Goal: Use online tool/utility: Use online tool/utility

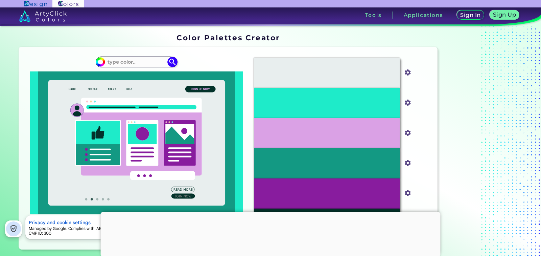
scroll to position [21, 0]
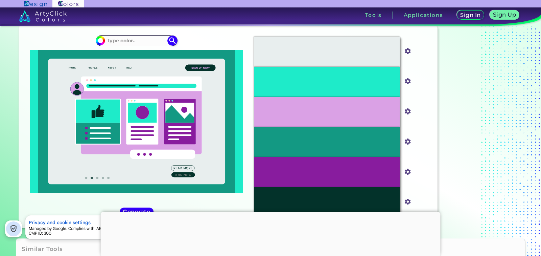
click at [143, 42] on input at bounding box center [136, 40] width 63 height 9
paste input "#88a5b3"
type input "#88a5b2"
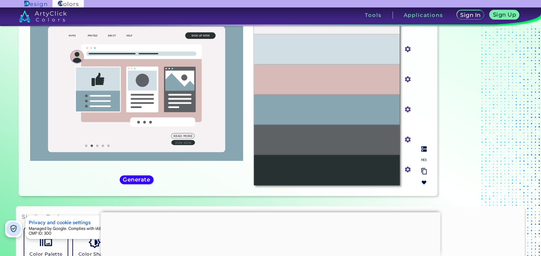
scroll to position [0, 0]
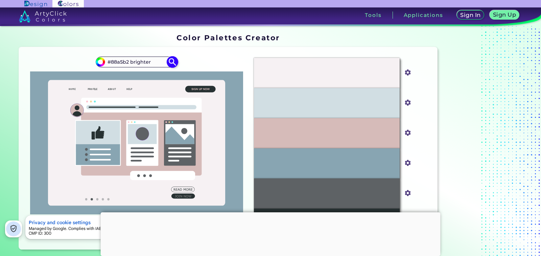
type input "#88a5b2 brighter"
type input "#000000"
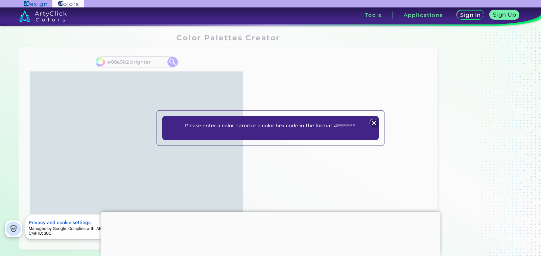
click at [371, 123] on img at bounding box center [374, 123] width 8 height 8
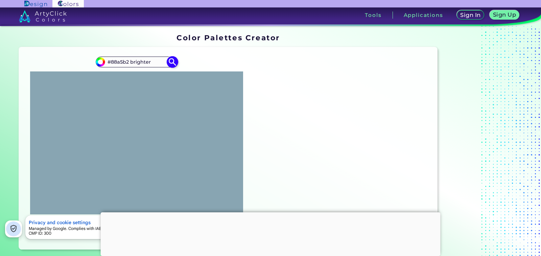
click at [145, 59] on input "#88a5b2 brighter" at bounding box center [136, 61] width 63 height 9
click at [143, 59] on input "#88a5b2 brighter" at bounding box center [136, 61] width 63 height 9
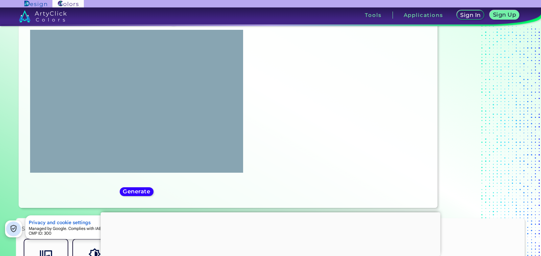
scroll to position [163, 0]
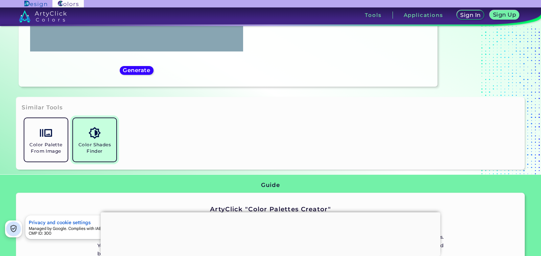
type input "#88a5b2"
click at [92, 136] on img at bounding box center [95, 133] width 12 height 12
